Goal: Task Accomplishment & Management: Use online tool/utility

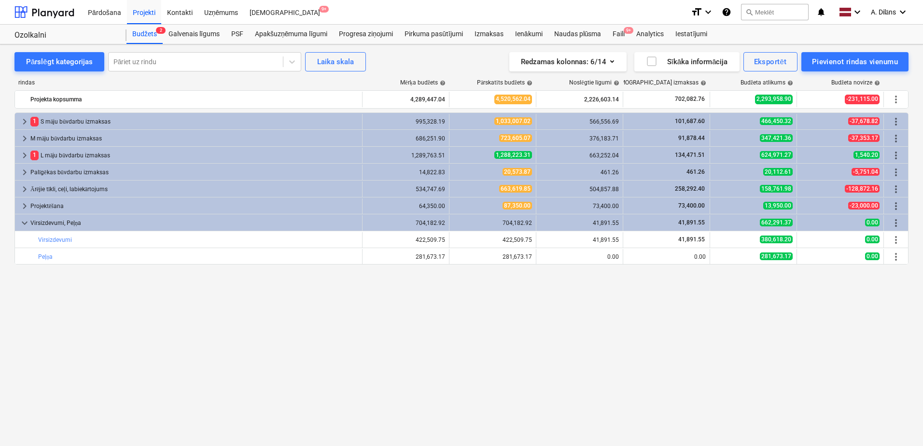
drag, startPoint x: 331, startPoint y: 322, endPoint x: 314, endPoint y: 319, distance: 16.8
drag, startPoint x: 314, startPoint y: 319, endPoint x: 284, endPoint y: 314, distance: 30.8
drag, startPoint x: 284, startPoint y: 314, endPoint x: 260, endPoint y: 312, distance: 24.2
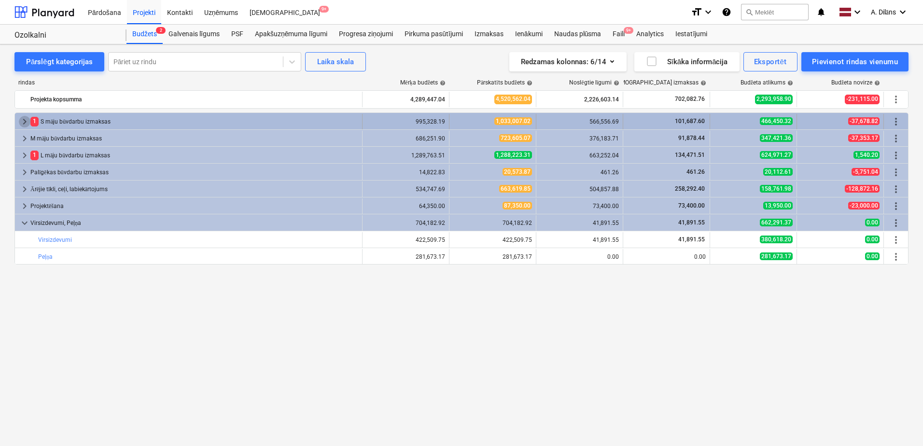
click at [27, 121] on span "keyboard_arrow_right" at bounding box center [25, 122] width 12 height 12
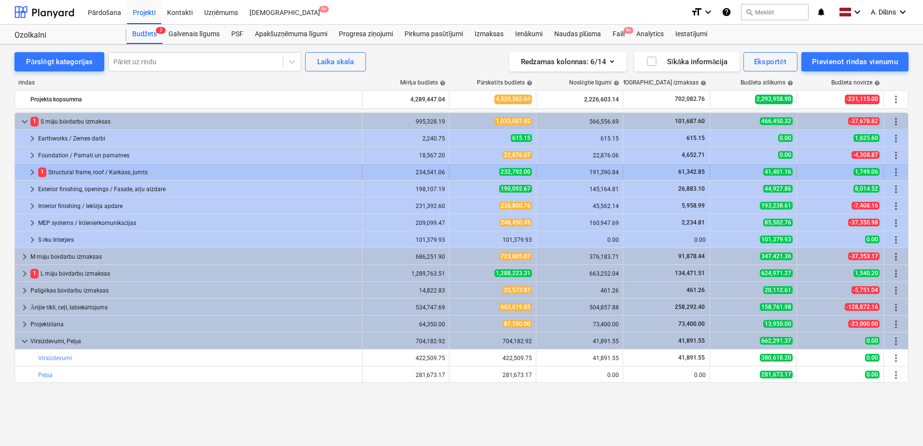
click at [32, 170] on span "keyboard_arrow_right" at bounding box center [33, 173] width 12 height 12
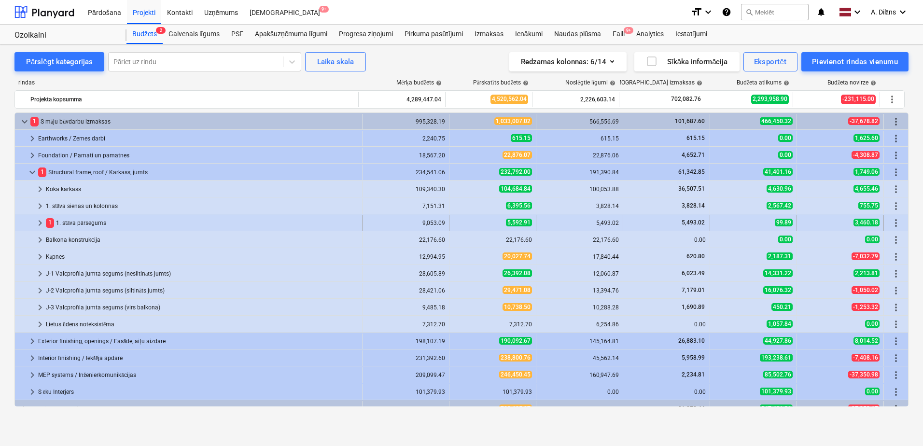
click at [40, 223] on span "keyboard_arrow_right" at bounding box center [40, 223] width 12 height 12
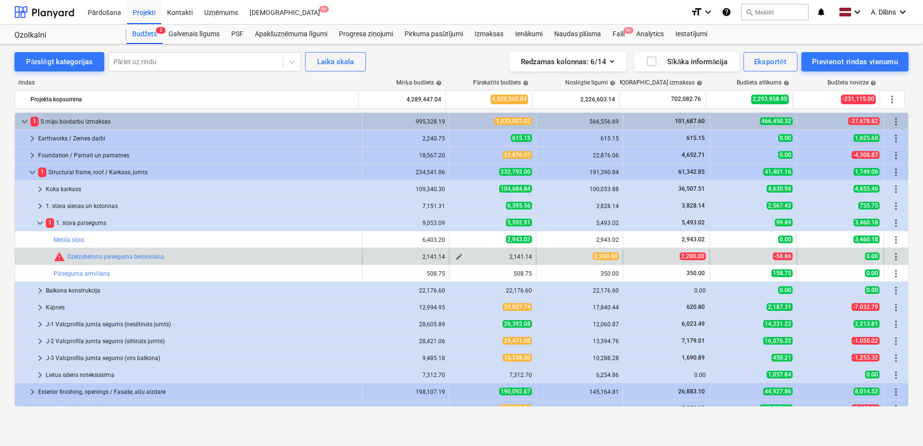
click at [455, 256] on span "edit" at bounding box center [459, 257] width 8 height 8
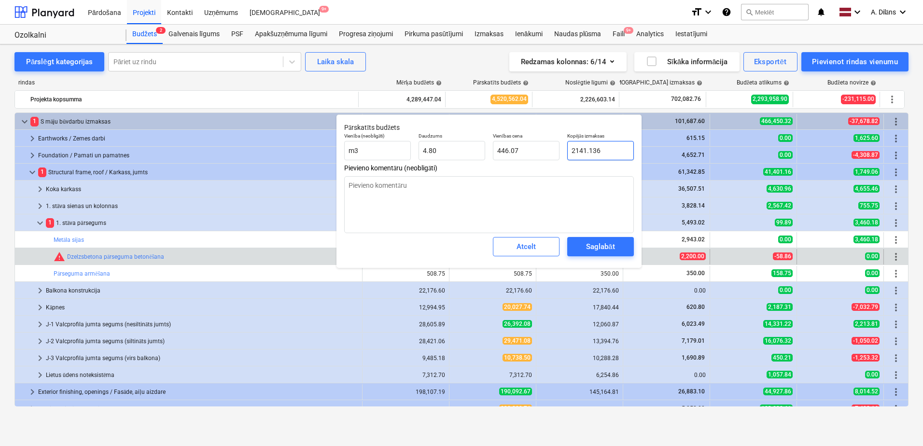
drag, startPoint x: 612, startPoint y: 152, endPoint x: 560, endPoint y: 152, distance: 52.1
click at [560, 152] on div "Vienība (neobligāti) m3 Daudzums 4.80 Vienības cena 446.07 Kopējās izmaksas 214…" at bounding box center [488, 146] width 297 height 35
type input "2"
type textarea "x"
type input "0.42"
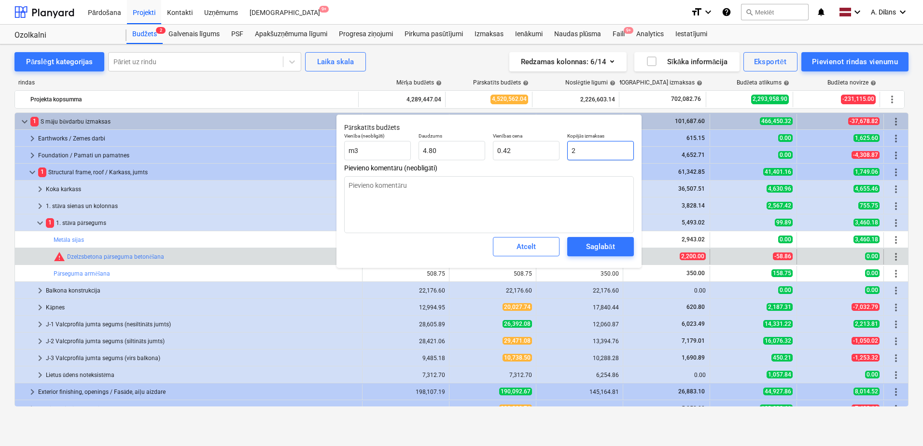
type input "22"
type textarea "x"
type input "4.58"
type input "220"
type textarea "x"
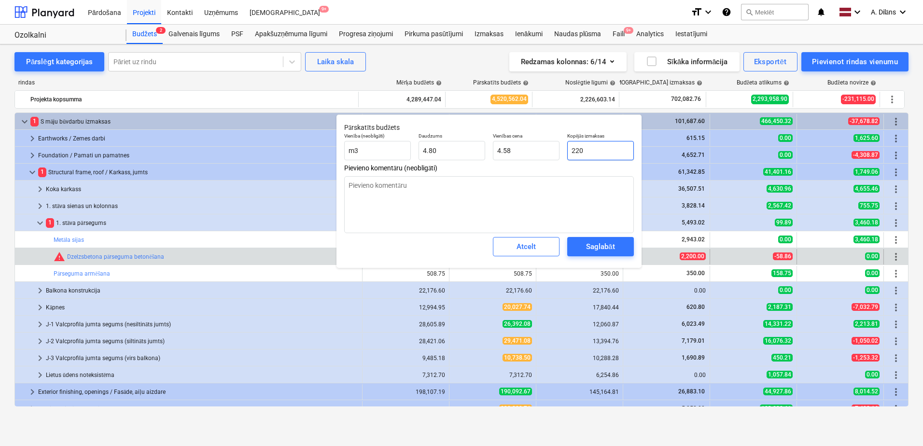
type input "45.83"
type input "2200"
type textarea "x"
type input "458.33"
type input "2,200.00"
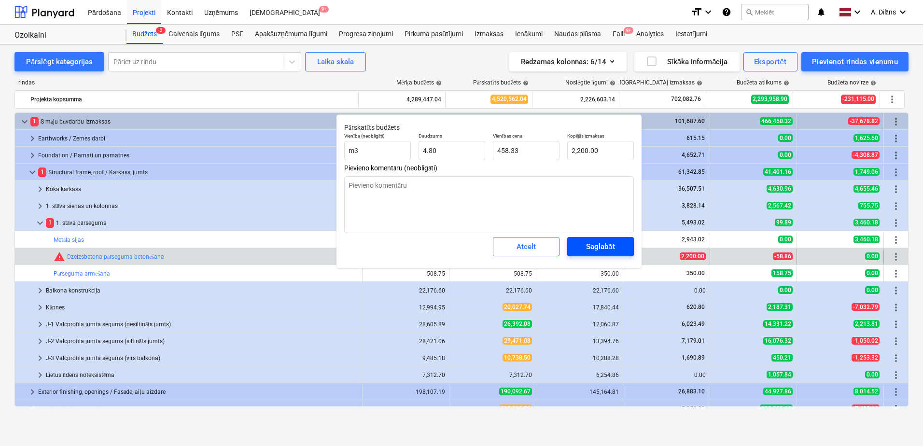
click at [599, 249] on div "Saglabāt" at bounding box center [600, 246] width 28 height 13
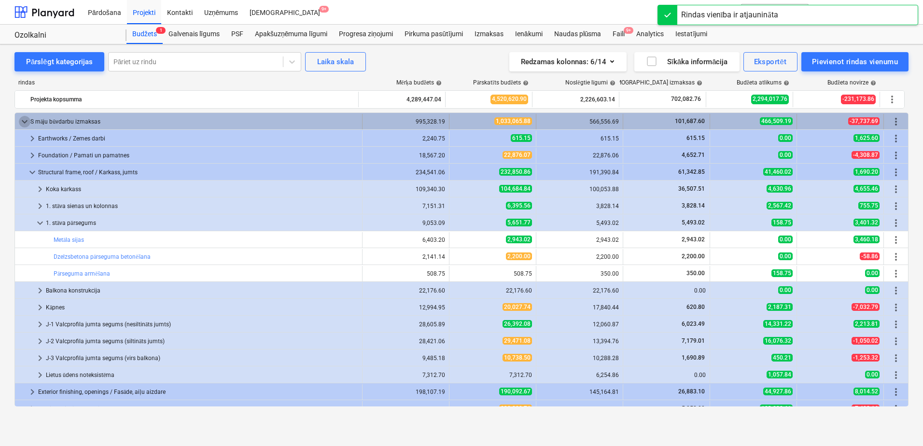
click at [26, 120] on span "keyboard_arrow_down" at bounding box center [25, 122] width 12 height 12
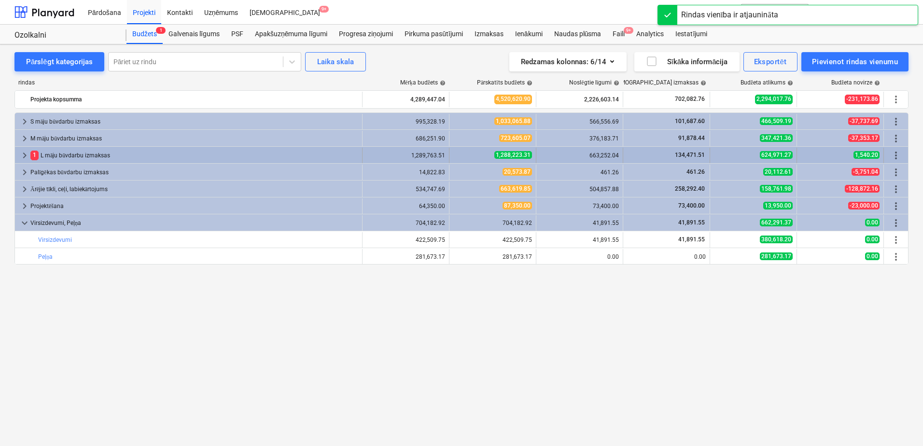
click at [20, 152] on span "keyboard_arrow_right" at bounding box center [25, 156] width 12 height 12
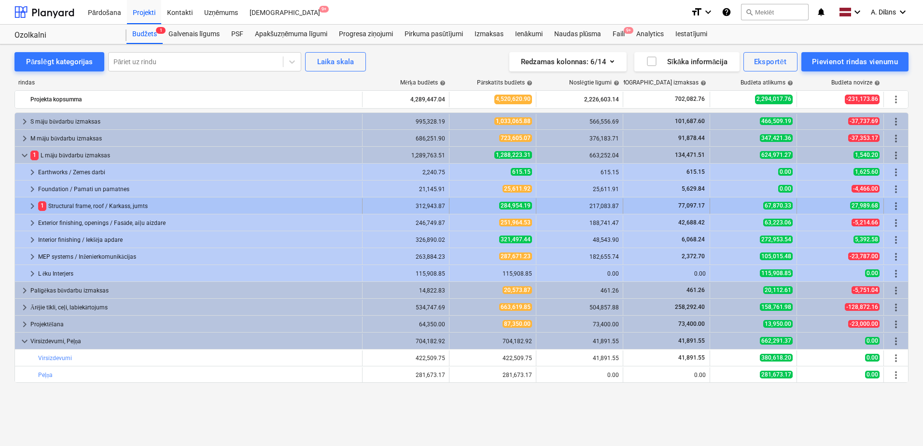
click at [32, 205] on span "keyboard_arrow_right" at bounding box center [33, 206] width 12 height 12
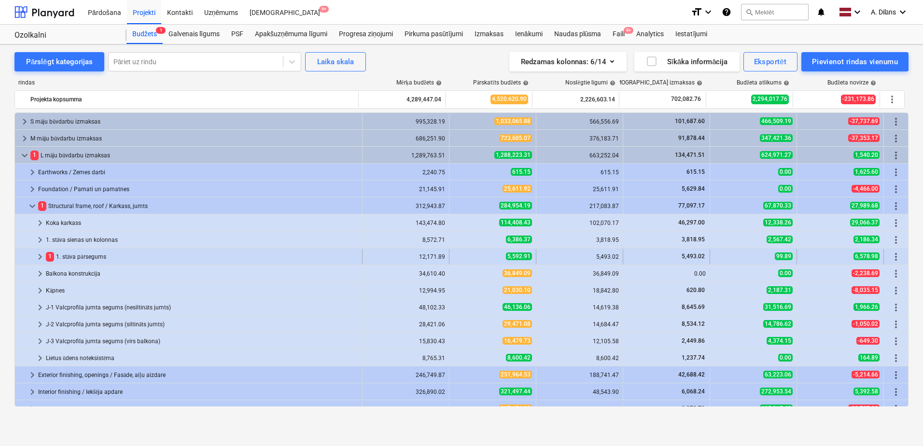
click at [39, 258] on span "keyboard_arrow_right" at bounding box center [40, 257] width 12 height 12
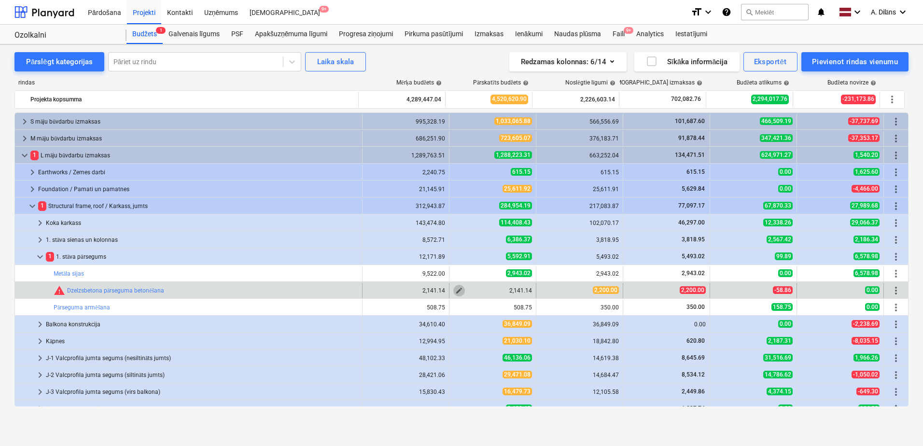
click at [457, 290] on span "edit" at bounding box center [459, 291] width 8 height 8
type textarea "x"
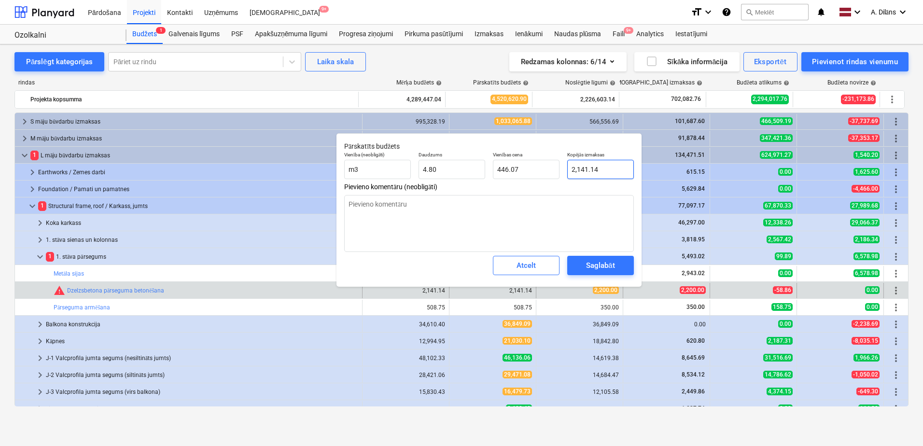
type input "2141.136"
drag, startPoint x: 619, startPoint y: 164, endPoint x: 560, endPoint y: 169, distance: 59.1
click at [560, 169] on div "Vienība (neobligāti) m3 Daudzums 4.80 Vienības cena 446.07 Kopējās izmaksas 214…" at bounding box center [488, 165] width 297 height 35
type textarea "x"
type input "2"
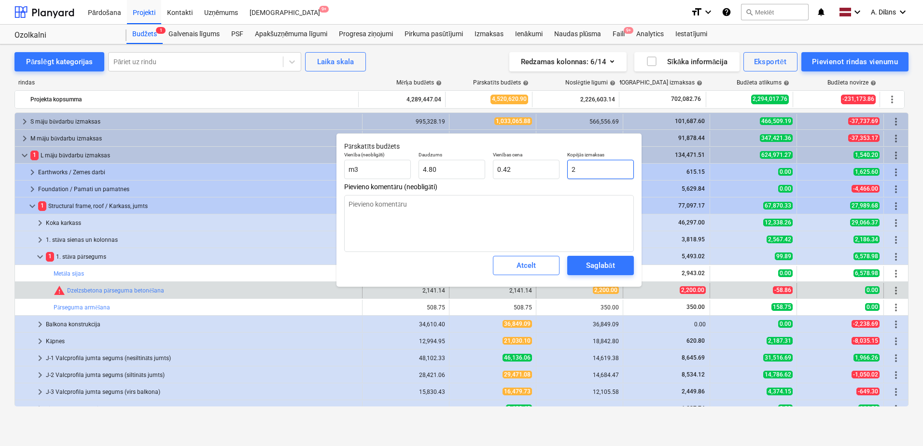
type textarea "x"
type input "22"
type input "4.58"
type textarea "x"
type input "220"
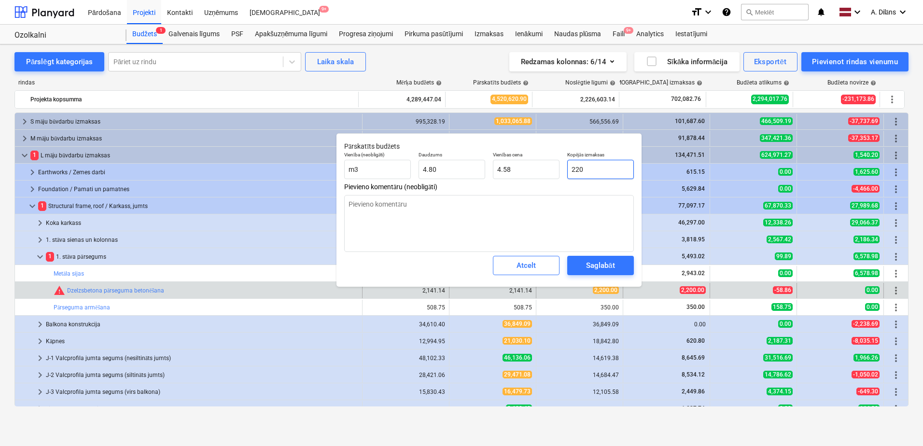
type input "45.83"
type textarea "x"
type input "2200"
type input "458.33"
type input "2200"
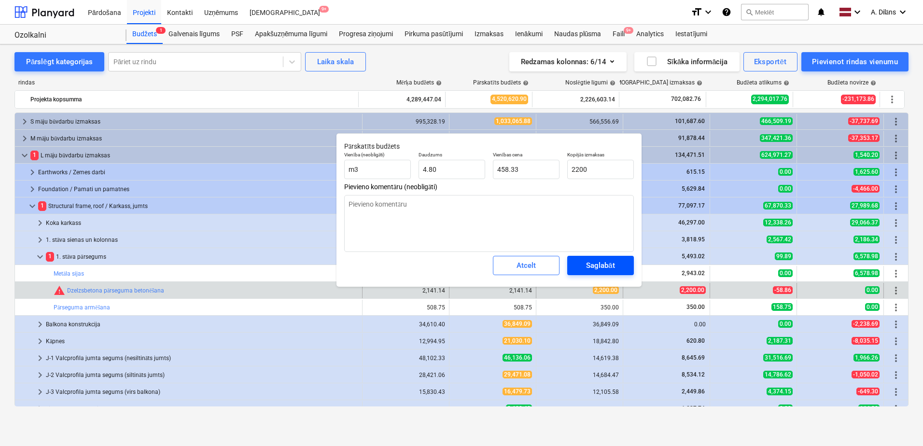
type textarea "x"
type input "2,200.00"
click at [615, 264] on span "Saglabāt" at bounding box center [600, 265] width 43 height 13
type textarea "x"
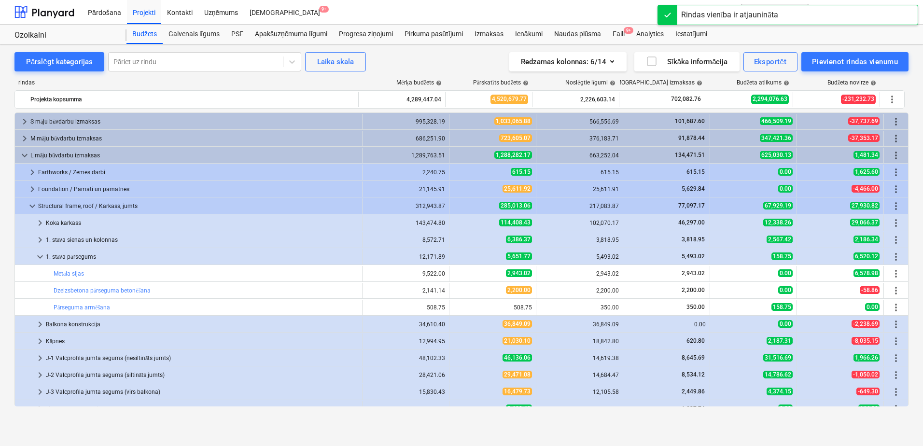
drag, startPoint x: 300, startPoint y: 419, endPoint x: 274, endPoint y: 421, distance: 26.1
drag, startPoint x: 274, startPoint y: 421, endPoint x: 258, endPoint y: 421, distance: 16.4
click at [258, 421] on div "Pārslēgt kategorijas Pāriet uz rindu Laika skala Redzamas kolonnas : 6/14 Sīkāk…" at bounding box center [461, 234] width 923 height 381
